Goal: Communication & Community: Answer question/provide support

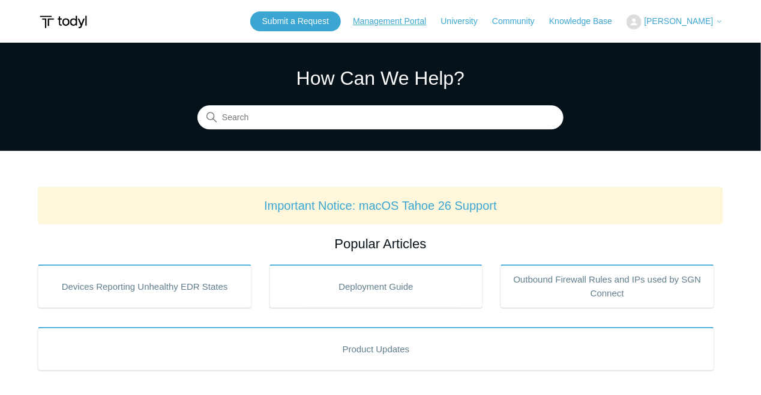
click at [380, 21] on link "Management Portal" at bounding box center [395, 21] width 85 height 13
click at [337, 20] on link "Submit a Request" at bounding box center [295, 21] width 91 height 20
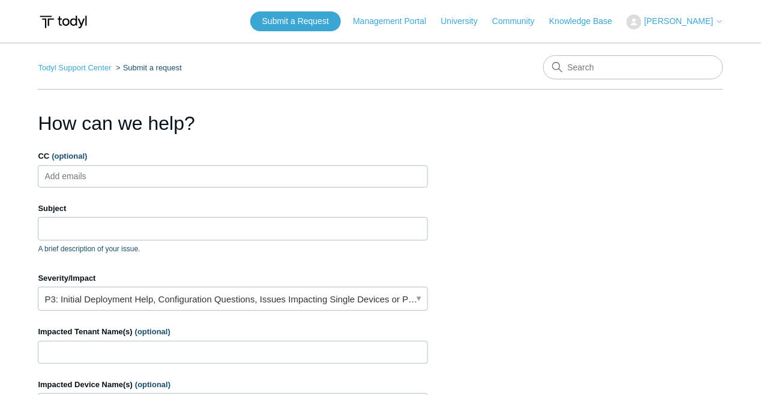
click at [177, 180] on ul "Add emails" at bounding box center [233, 176] width 390 height 22
click at [180, 178] on ul "Add emails" at bounding box center [233, 176] width 390 height 22
type input "support@hexisconsulting.ocm"
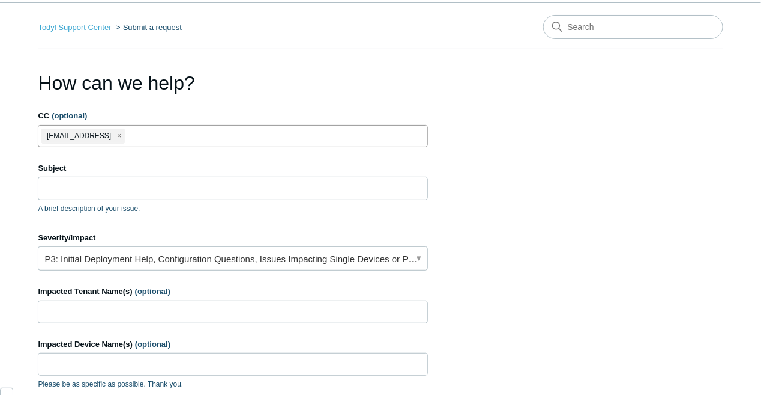
scroll to position [60, 0]
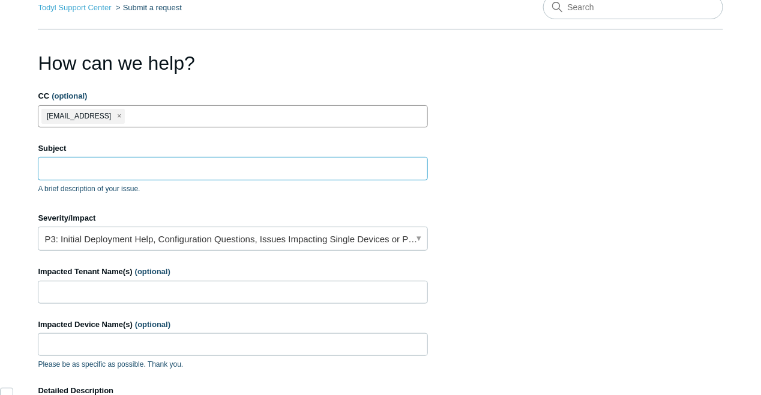
click at [198, 159] on input "Subject" at bounding box center [233, 168] width 390 height 23
type input "W"
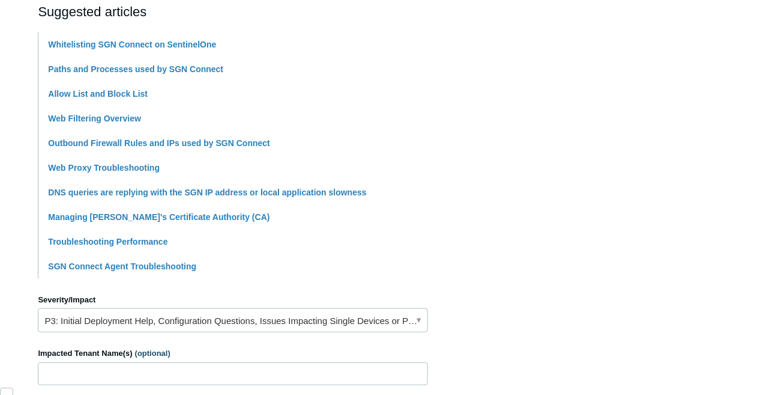
scroll to position [420, 0]
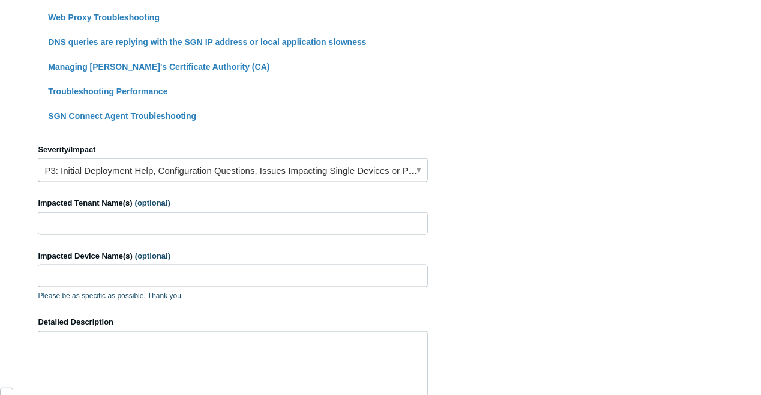
type input "Whitelist"
click at [241, 215] on input "Impacted Tenant Name(s) (optional)" at bounding box center [233, 223] width 390 height 23
type input "Hexis"
click at [215, 271] on input "Impacted Device Name(s) (optional)" at bounding box center [233, 275] width 390 height 23
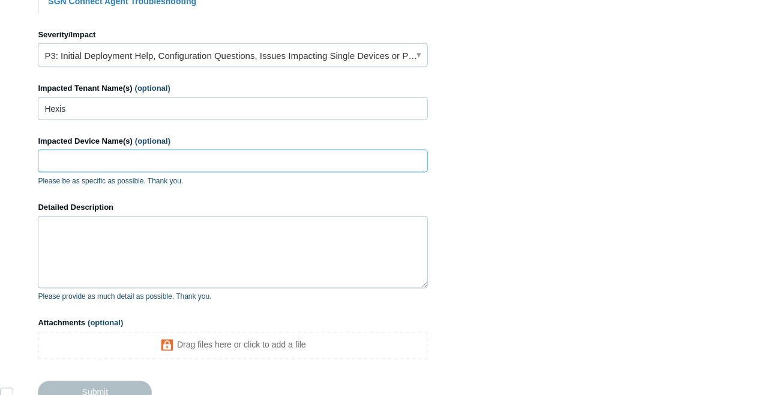
scroll to position [601, 0]
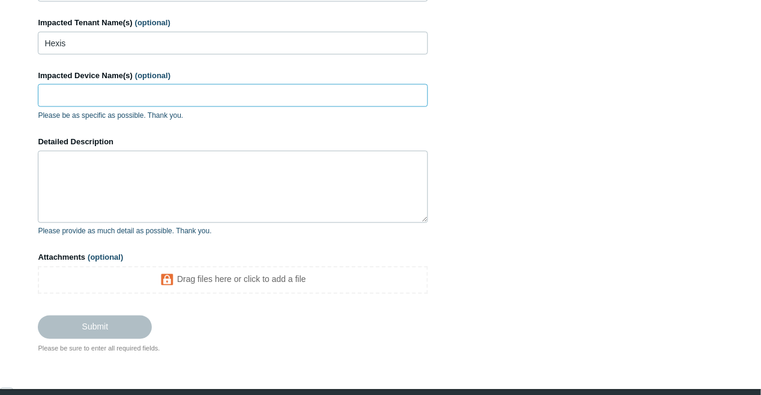
click at [185, 99] on input "Impacted Device Name(s) (optional)" at bounding box center [233, 95] width 390 height 23
click at [47, 95] on input "00062" at bounding box center [233, 95] width 390 height 23
type input "HC00062"
click at [104, 199] on textarea "Detailed Description" at bounding box center [233, 187] width 390 height 72
click at [107, 178] on textarea "Detailed Description" at bounding box center [233, 187] width 390 height 72
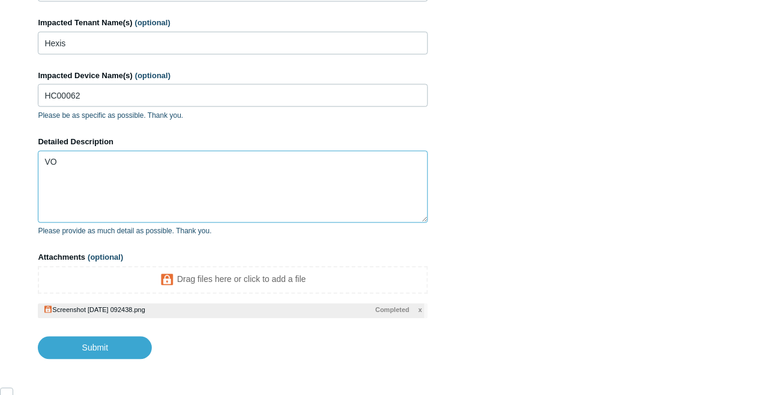
type textarea "V"
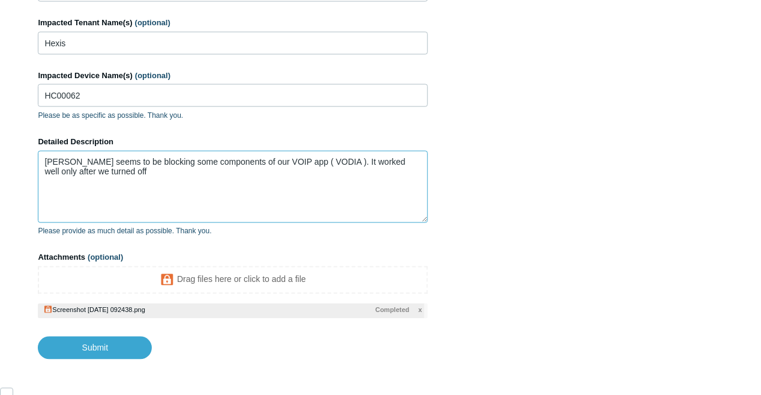
click at [172, 183] on textarea "Todyl seems to be blocking some components of our VOIP app ( VODIA ). It worked…" at bounding box center [233, 187] width 390 height 72
click at [108, 171] on textarea "Todyl seems to be blocking some components of our VOIP app ( VODIA ). It worked…" at bounding box center [233, 187] width 390 height 72
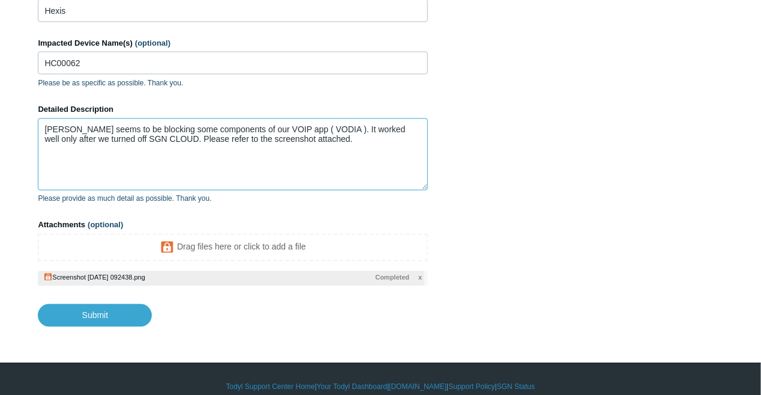
scroll to position [649, 0]
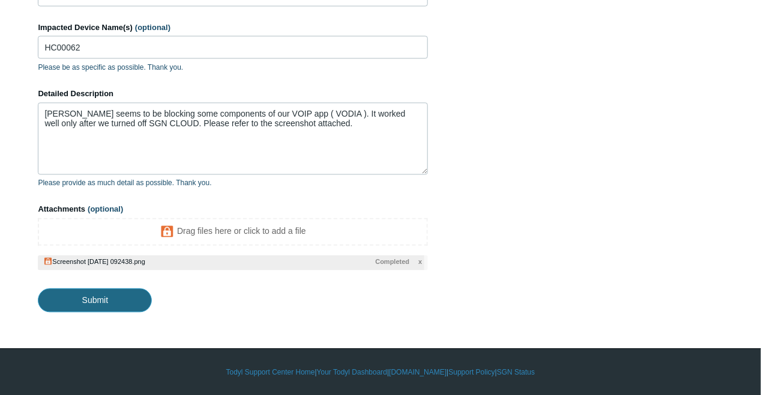
click at [110, 295] on input "Submit" at bounding box center [95, 300] width 114 height 24
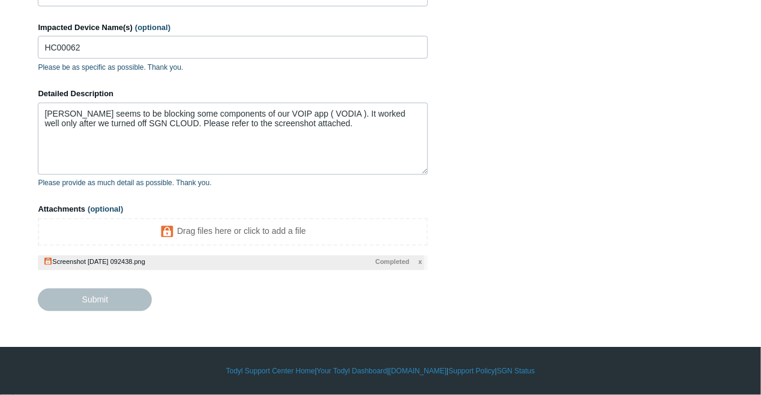
type textarea "Todyl seems to be blocking some components of our VOIP app ( VODIA ). It worked…"
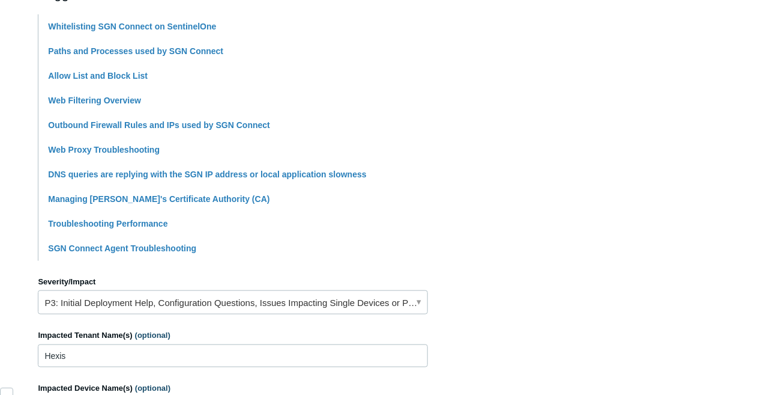
scroll to position [468, 0]
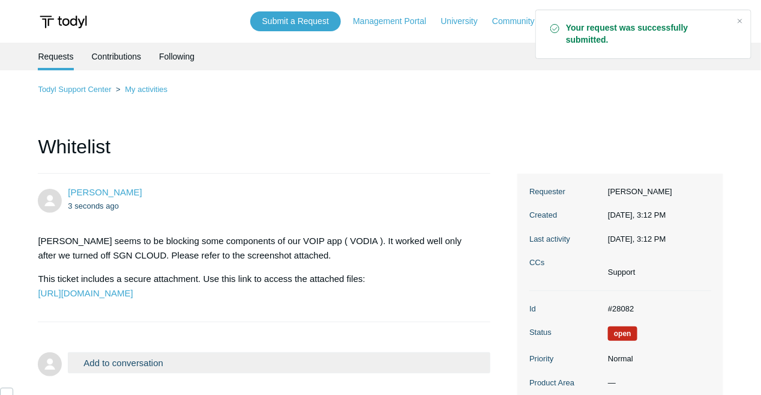
scroll to position [290, 0]
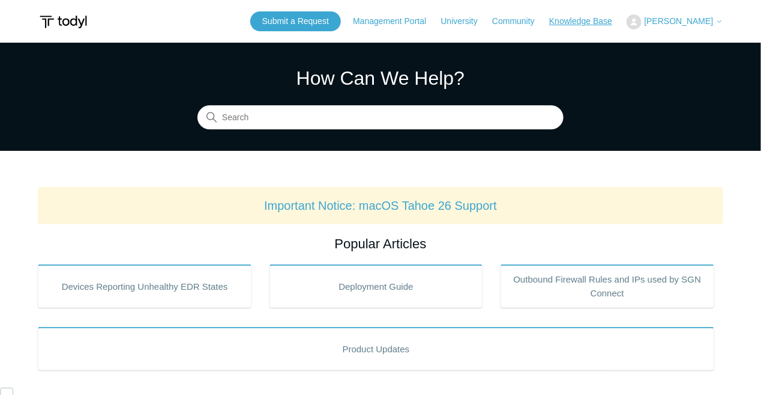
scroll to position [290, 0]
click at [341, 25] on link "Submit a Request" at bounding box center [295, 21] width 91 height 20
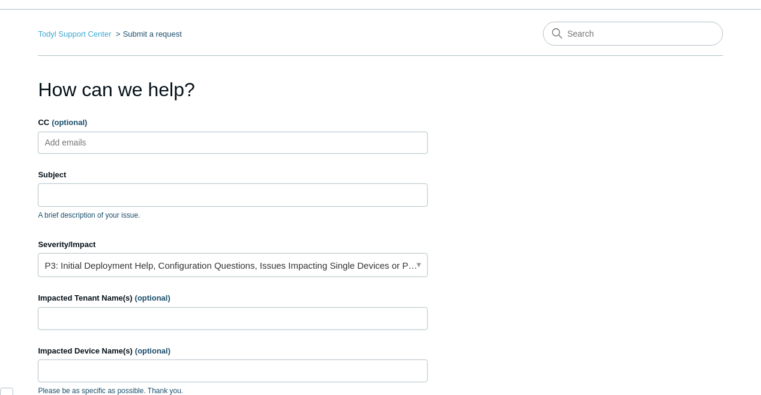
scroll to position [20, 0]
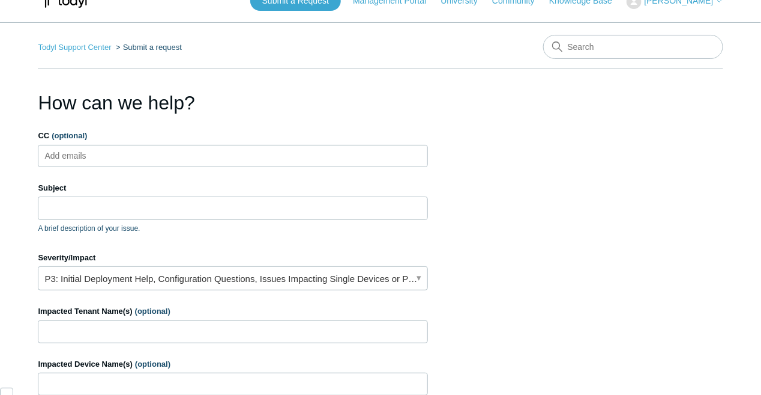
click at [698, 0] on span "[PERSON_NAME]" at bounding box center [679, 1] width 69 height 10
click at [658, 23] on link "My Support Requests" at bounding box center [664, 26] width 117 height 21
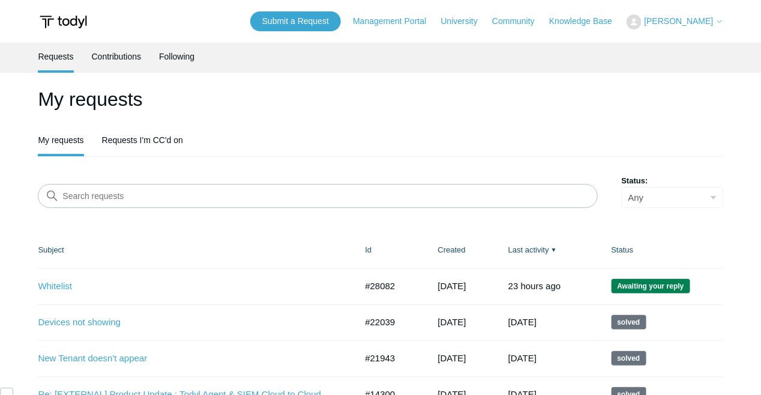
scroll to position [290, 0]
click at [41, 288] on link "Whitelist" at bounding box center [188, 286] width 300 height 14
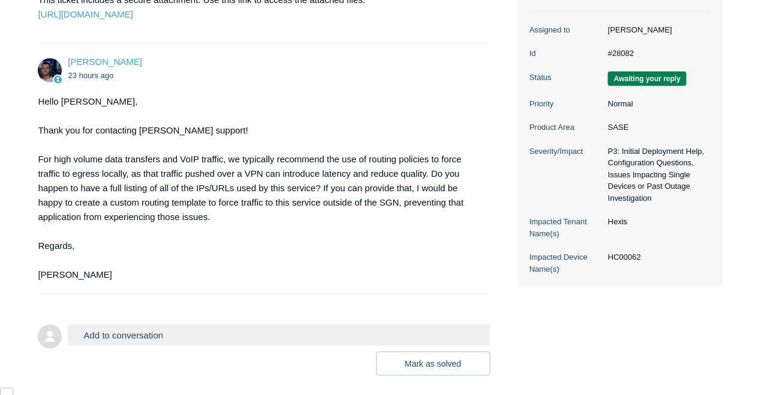
scroll to position [360, 0]
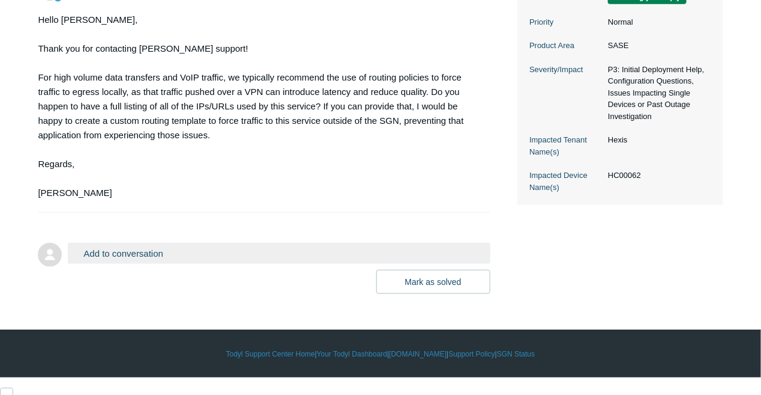
click at [128, 264] on button "Add to conversation" at bounding box center [279, 253] width 422 height 21
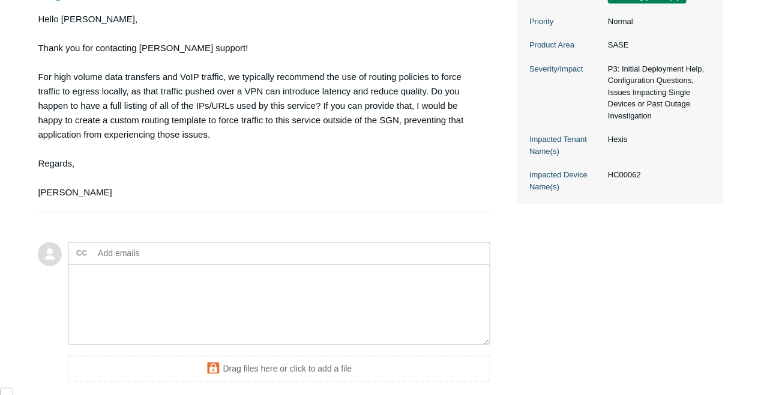
scroll to position [503, 0]
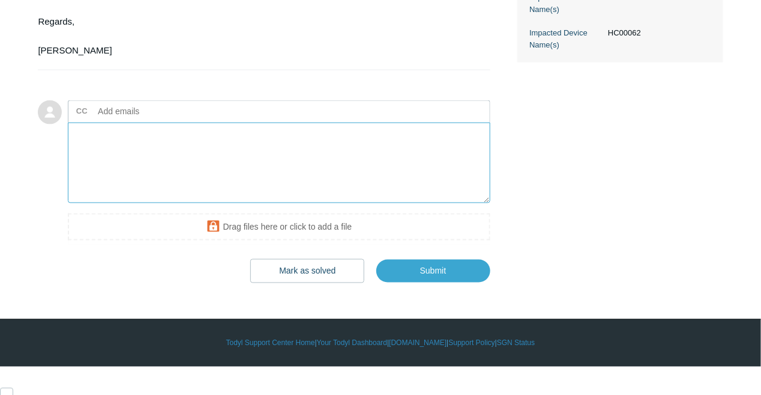
click at [148, 189] on textarea "Add your reply" at bounding box center [279, 163] width 422 height 81
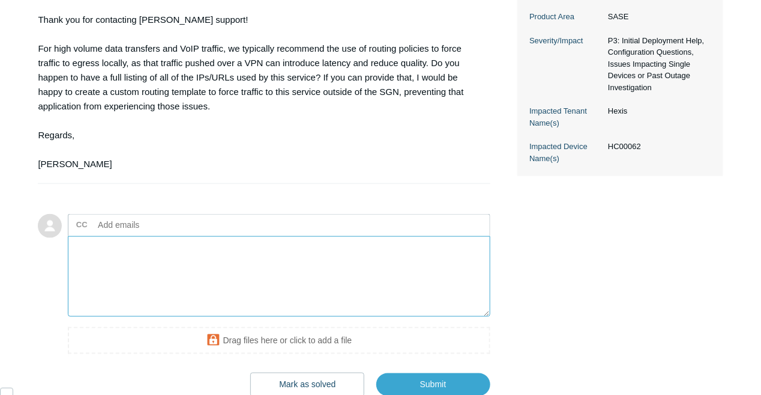
scroll to position [413, 0]
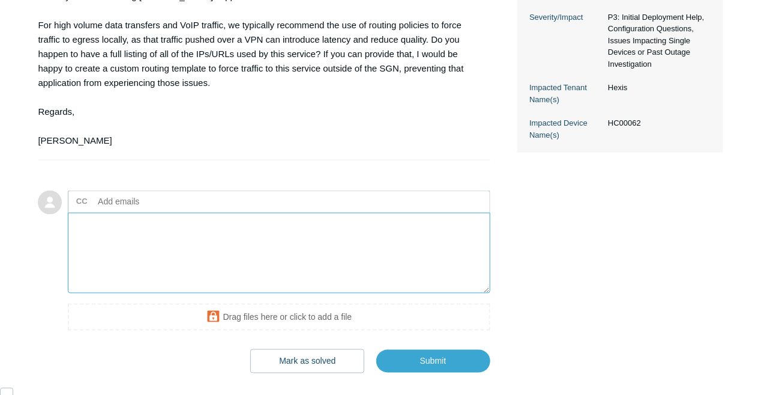
click at [237, 271] on textarea "Add your reply" at bounding box center [279, 253] width 422 height 81
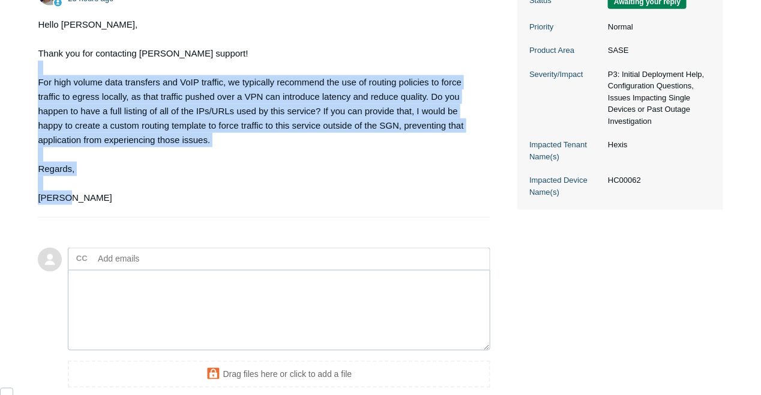
scroll to position [353, 0]
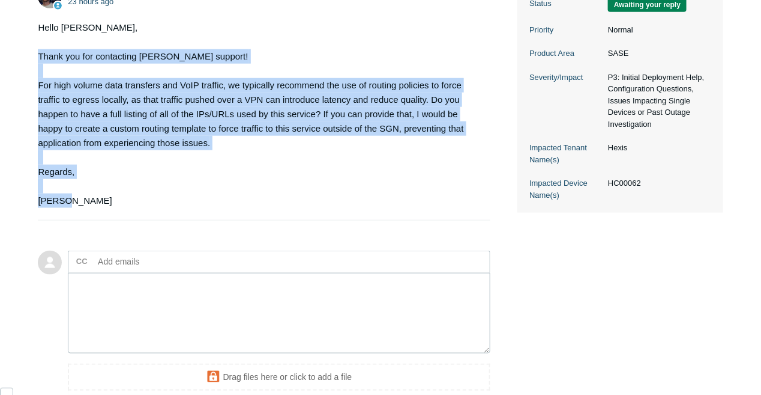
drag, startPoint x: 100, startPoint y: 165, endPoint x: 32, endPoint y: 77, distance: 110.4
type textarea "Thank you for contacting [PERSON_NAME] support! For high volume data transfers …"
click at [32, 77] on main "Requests Contributions Following Todyl Support Center My activities Whitelist […" at bounding box center [380, 61] width 761 height 743
copy div "Thank you for contacting [PERSON_NAME] support! For high volume data transfers …"
click at [147, 334] on textarea "Add your reply" at bounding box center [279, 313] width 422 height 81
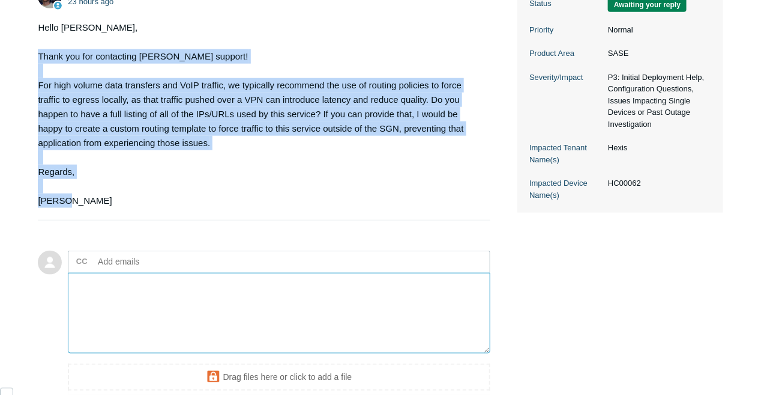
paste textarea "[URL][DOMAIN_NAME]"
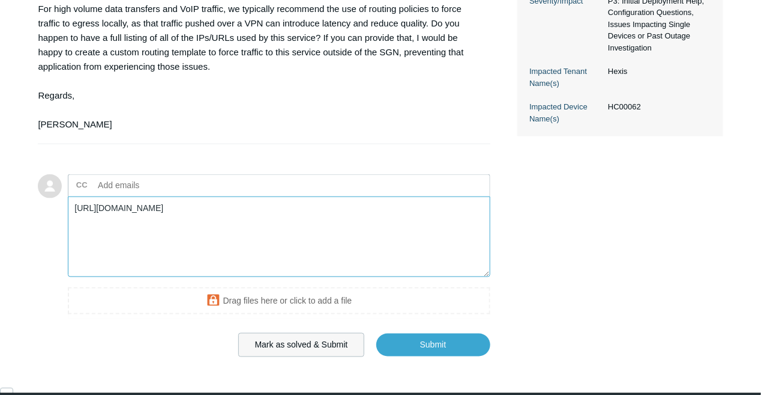
scroll to position [503, 0]
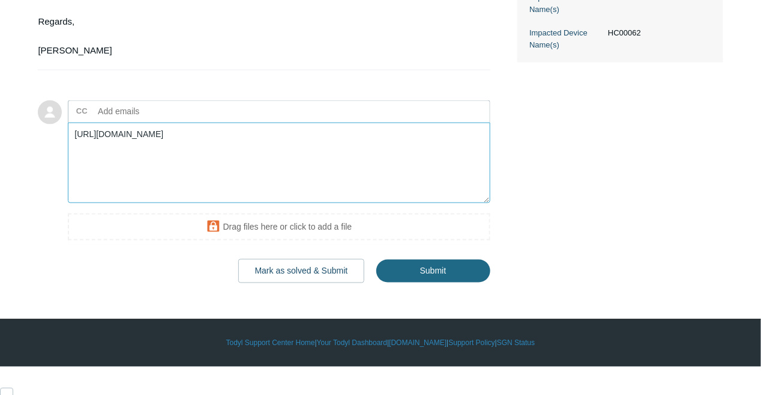
type textarea "[URL][DOMAIN_NAME]"
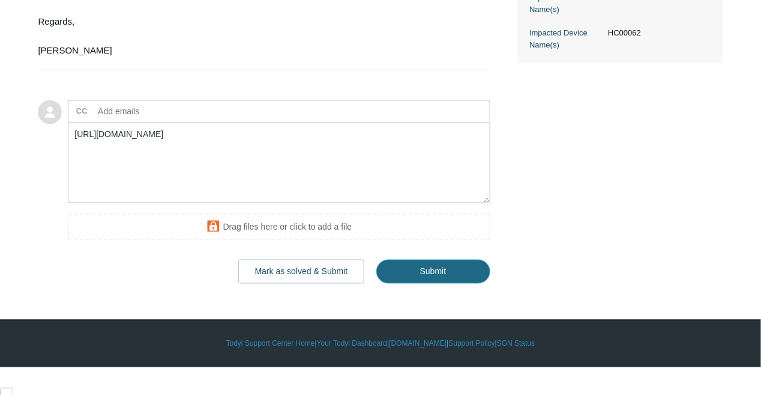
click at [439, 283] on input "Submit" at bounding box center [434, 271] width 114 height 24
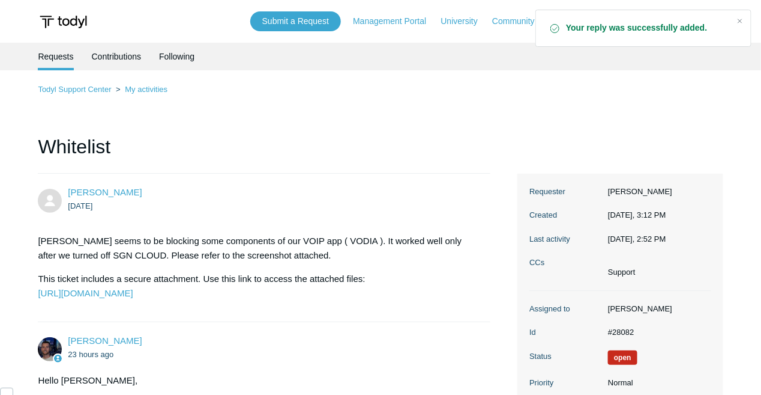
scroll to position [290, 0]
